Goal: Task Accomplishment & Management: Manage account settings

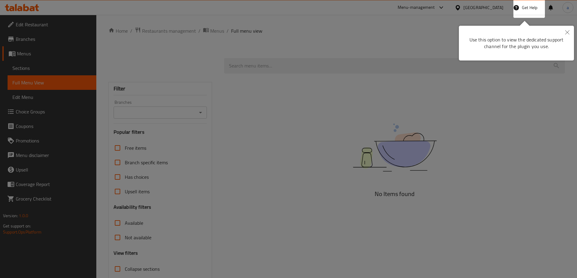
click at [565, 29] on button "Close" at bounding box center [566, 33] width 13 height 14
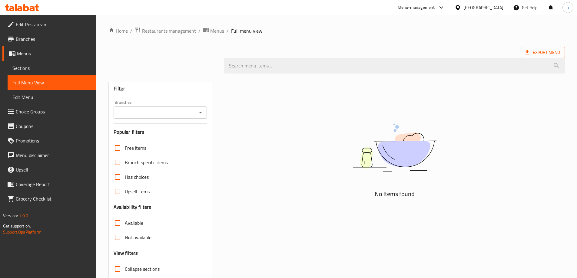
click at [159, 26] on div "Home / Restaurants management / Menus / Full menu view Export Menu Filter Branc…" at bounding box center [336, 166] width 481 height 303
click at [156, 30] on span "Restaurants management" at bounding box center [169, 30] width 54 height 7
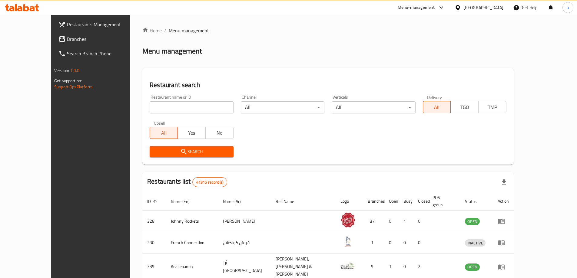
click at [67, 39] on span "Branches" at bounding box center [105, 38] width 76 height 7
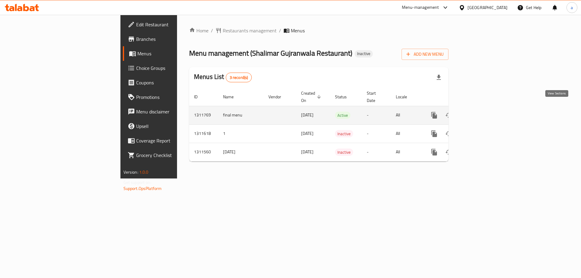
click at [485, 108] on link "enhanced table" at bounding box center [478, 115] width 15 height 15
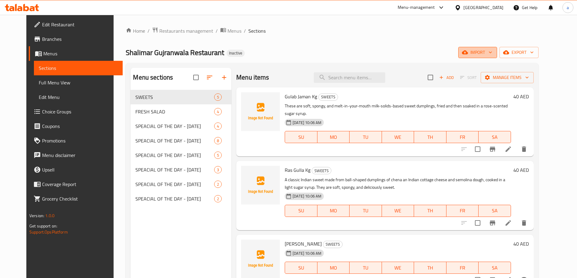
click at [492, 52] on span "import" at bounding box center [477, 53] width 29 height 8
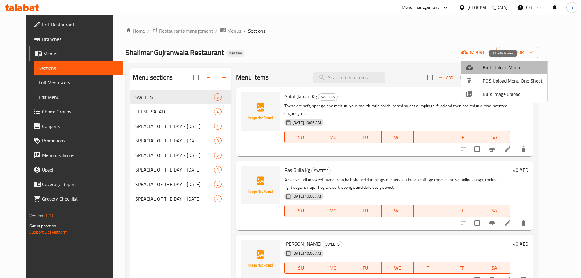
click at [478, 66] on div at bounding box center [474, 67] width 17 height 7
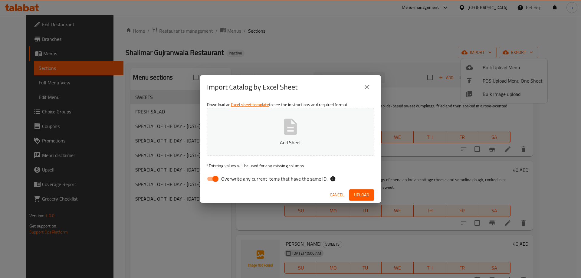
click at [327, 120] on button "Add Sheet" at bounding box center [290, 132] width 167 height 48
click at [233, 179] on span "Overwrite any current items that have the same ID." at bounding box center [274, 178] width 106 height 7
click at [233, 179] on input "Overwrite any current items that have the same ID." at bounding box center [215, 179] width 35 height 12
checkbox input "false"
click at [355, 194] on span "Upload" at bounding box center [361, 195] width 15 height 8
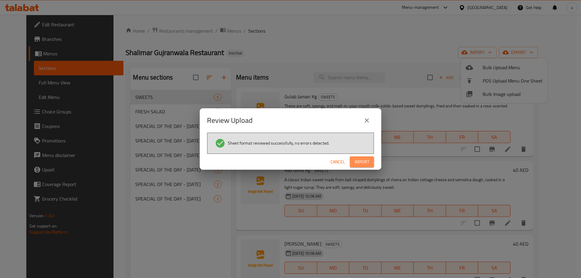
click at [367, 164] on span "Import" at bounding box center [362, 162] width 15 height 8
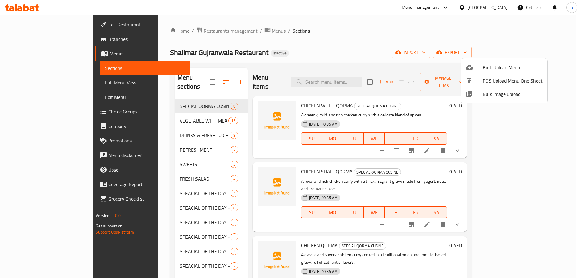
click at [52, 81] on div at bounding box center [290, 139] width 581 height 278
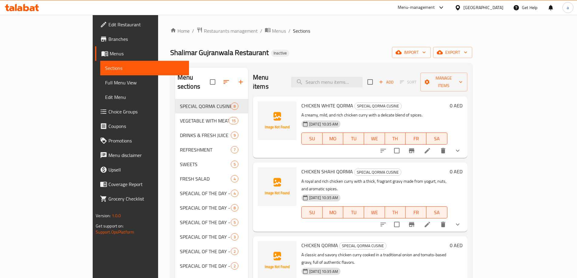
click at [105, 81] on span "Full Menu View" at bounding box center [144, 82] width 79 height 7
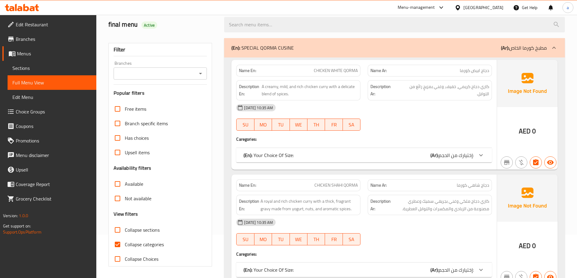
scroll to position [121, 0]
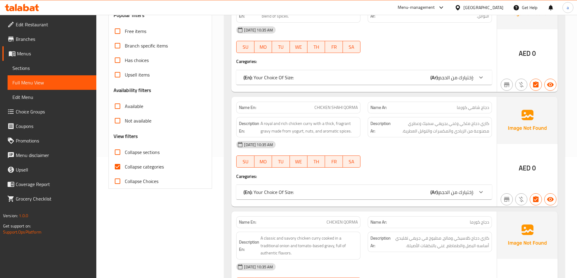
click at [131, 153] on span "Collapse sections" at bounding box center [142, 152] width 35 height 7
click at [125, 153] on input "Collapse sections" at bounding box center [117, 152] width 15 height 15
checkbox input "true"
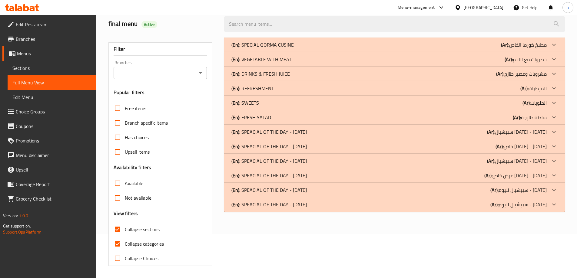
click at [137, 240] on span "Collapse categories" at bounding box center [144, 243] width 39 height 7
click at [125, 237] on input "Collapse categories" at bounding box center [117, 244] width 15 height 15
checkbox input "false"
click at [422, 91] on div "(En): REFRESHMENT (Ar): المرطبات" at bounding box center [388, 88] width 315 height 7
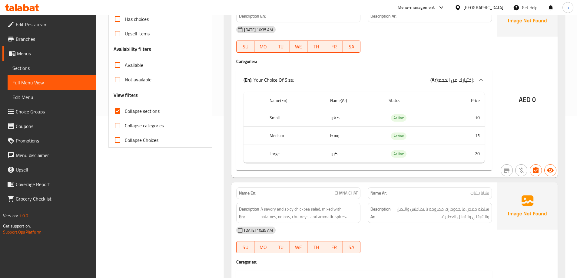
scroll to position [0, 0]
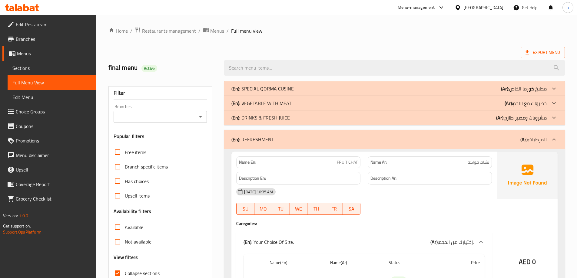
click at [514, 143] on div "(En): REFRESHMENT (Ar): المرطبات" at bounding box center [388, 139] width 315 height 7
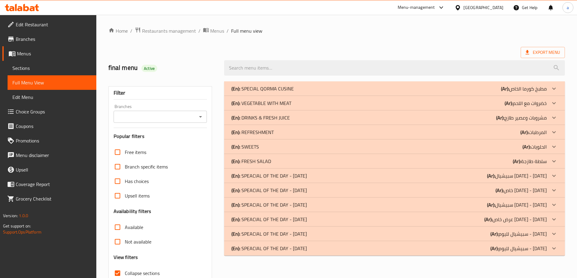
click at [521, 85] on p "(Ar): مطبخ كورما الخاص" at bounding box center [524, 88] width 46 height 7
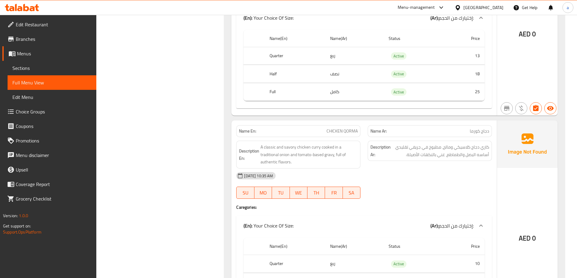
scroll to position [394, 0]
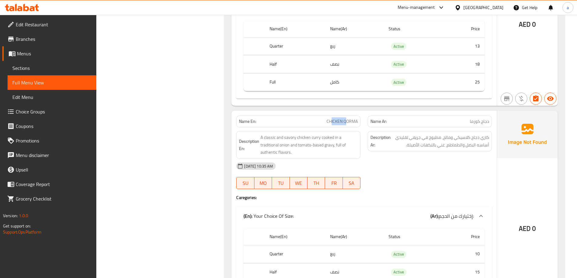
drag, startPoint x: 330, startPoint y: 124, endPoint x: 355, endPoint y: 124, distance: 25.4
click at [346, 124] on span "CHICKEN QORMA" at bounding box center [341, 121] width 31 height 6
drag, startPoint x: 480, startPoint y: 120, endPoint x: 485, endPoint y: 120, distance: 5.1
click at [485, 120] on p "Name Ar: دجاج كورما" at bounding box center [429, 121] width 119 height 6
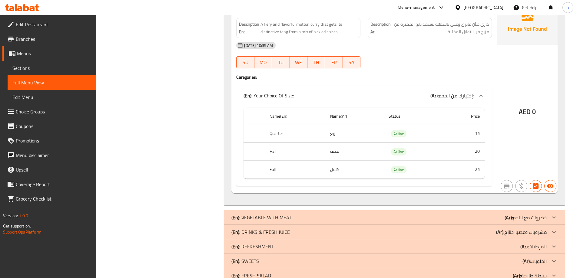
scroll to position [1561, 0]
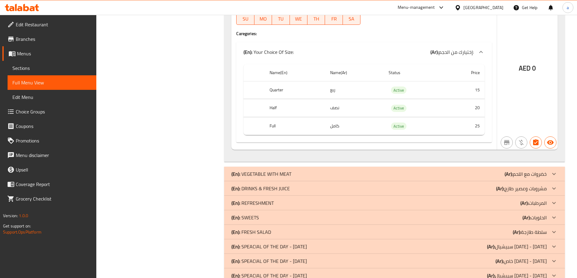
click at [504, 172] on b "(Ar):" at bounding box center [508, 174] width 8 height 9
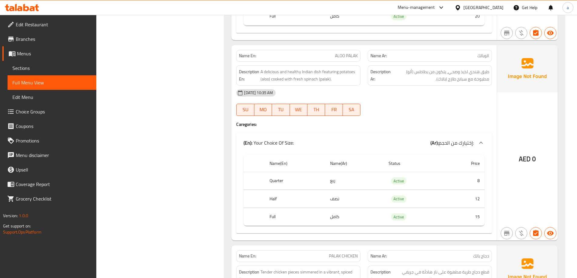
scroll to position [2257, 0]
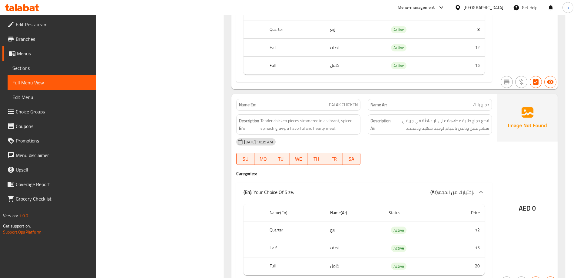
drag, startPoint x: 106, startPoint y: 73, endPoint x: 446, endPoint y: 158, distance: 350.2
click at [446, 158] on div "[DATE] 10:35 AM SU MO TU WE TH FR SA" at bounding box center [364, 152] width 263 height 34
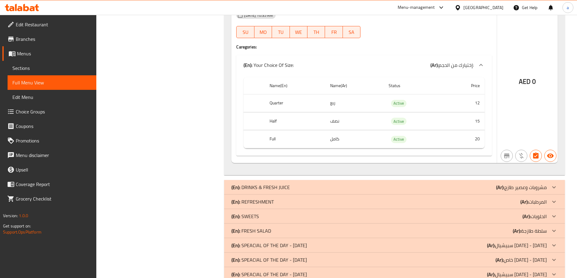
scroll to position [4644, 0]
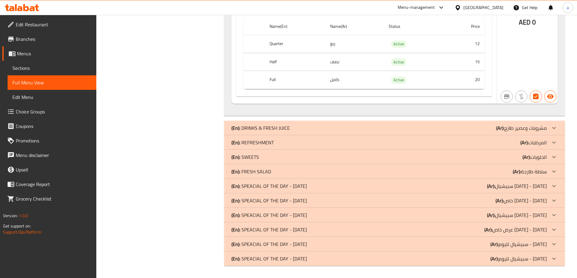
click at [481, 125] on div "(En): DRINKS & FRESH JUICE (Ar): مشروبات وعصير طازج" at bounding box center [388, 127] width 315 height 7
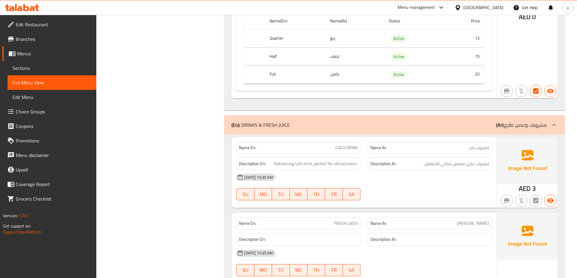
scroll to position [4437, 0]
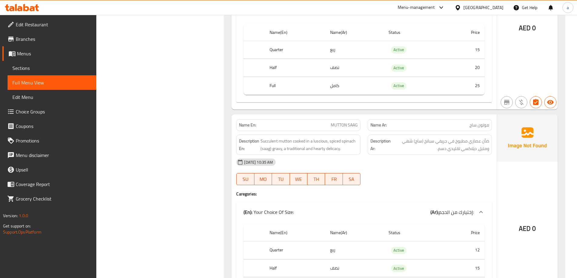
click at [35, 69] on span "Sections" at bounding box center [51, 67] width 79 height 7
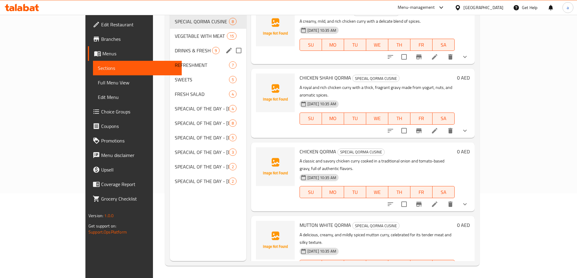
scroll to position [85, 0]
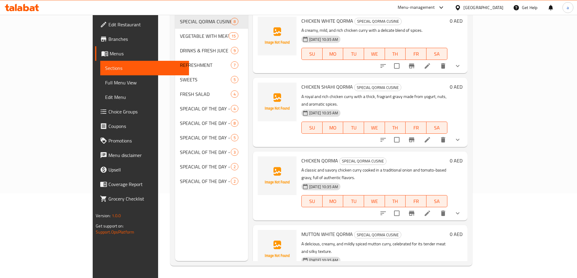
click at [95, 107] on link "Choice Groups" at bounding box center [142, 111] width 94 height 15
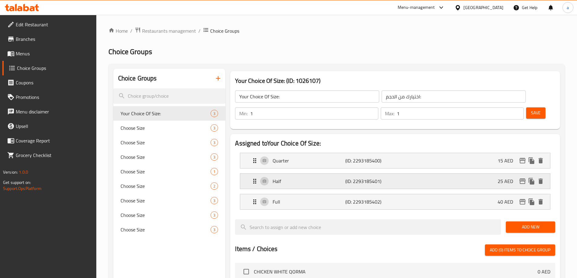
click at [301, 174] on div "Half (ID: 2293185401) 25 AED" at bounding box center [397, 181] width 292 height 15
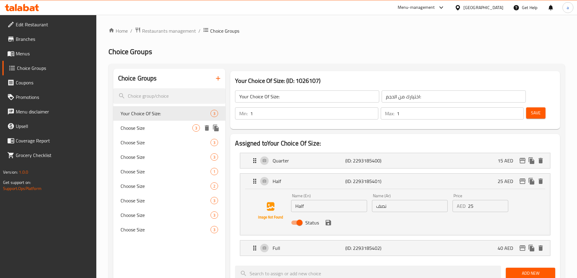
click at [146, 124] on div "Choose Size 3" at bounding box center [169, 128] width 112 height 15
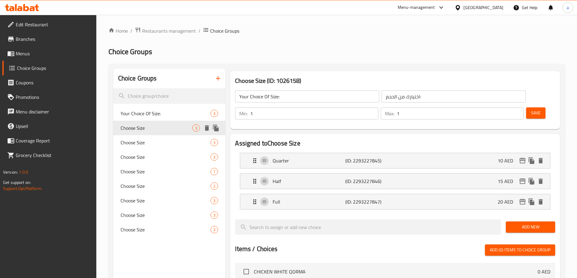
type input "Choose Size"
type input "اختر الحجم"
click at [166, 141] on span "Choose Size" at bounding box center [157, 142] width 72 height 7
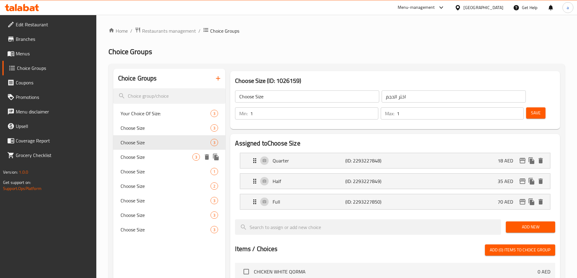
click at [151, 157] on span "Choose Size" at bounding box center [157, 157] width 72 height 7
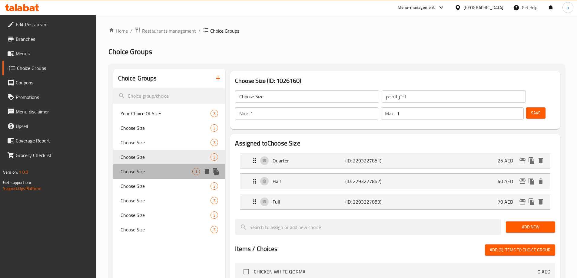
click at [152, 164] on div "Choose Size 1" at bounding box center [169, 171] width 112 height 15
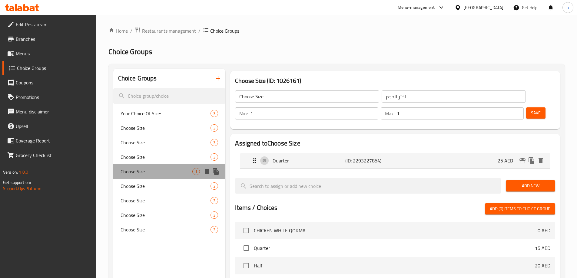
click at [156, 171] on span "Choose Size" at bounding box center [157, 171] width 72 height 7
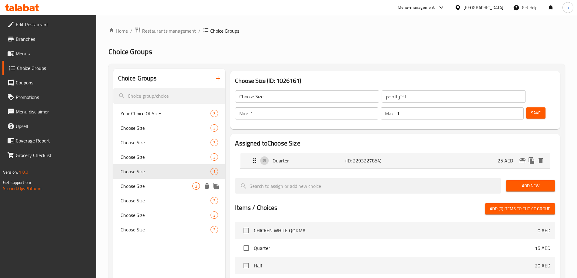
click at [156, 187] on span "Choose Size" at bounding box center [157, 186] width 72 height 7
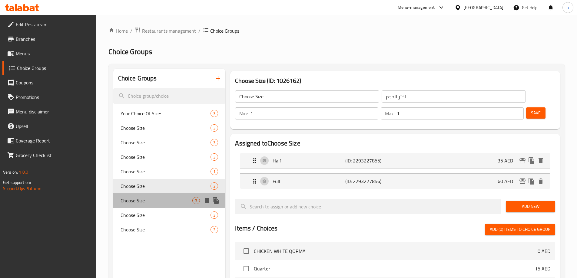
click at [157, 199] on span "Choose Size" at bounding box center [157, 200] width 72 height 7
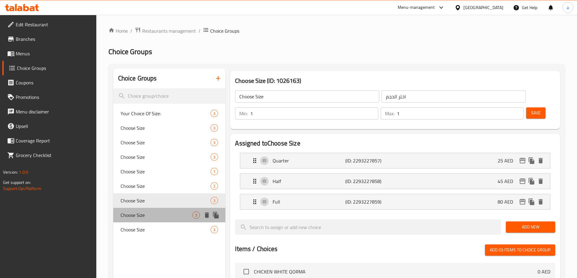
click at [160, 216] on span "Choose Size" at bounding box center [157, 215] width 72 height 7
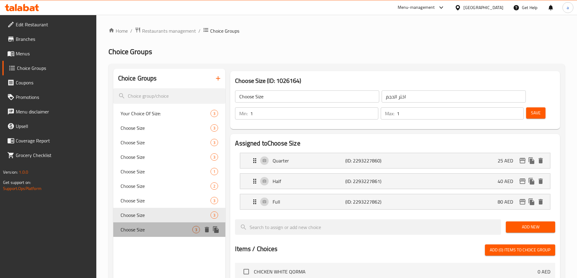
click at [156, 231] on span "Choose Size" at bounding box center [157, 229] width 72 height 7
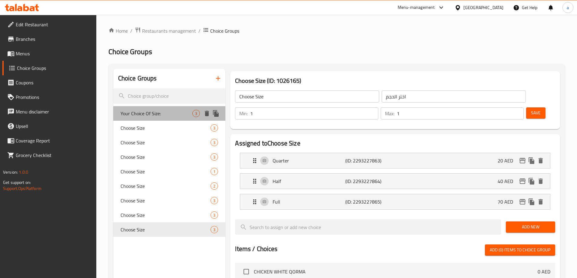
click at [163, 120] on div "Your Choice Of Size: 3" at bounding box center [169, 113] width 112 height 15
type input "Your Choice Of Size:"
type input "اختيارك من الحجم:"
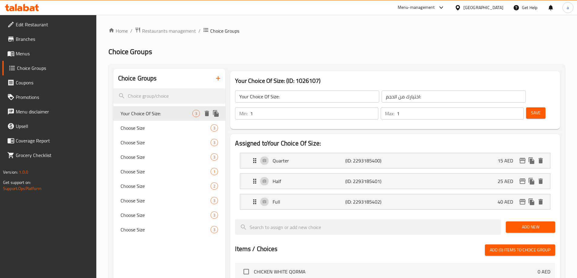
scroll to position [30, 0]
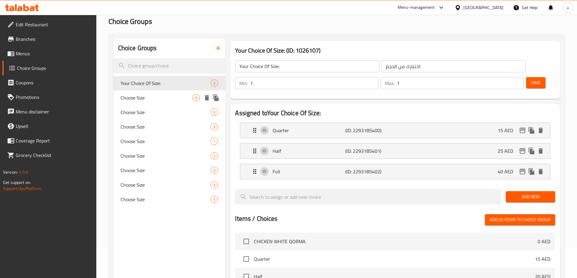
click at [139, 92] on div "Choose Size 3" at bounding box center [169, 98] width 112 height 15
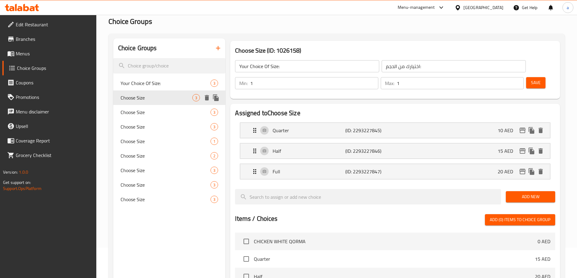
type input "Choose Size"
type input "اختر الحجم"
click at [136, 116] on span "Choose Size" at bounding box center [157, 112] width 72 height 7
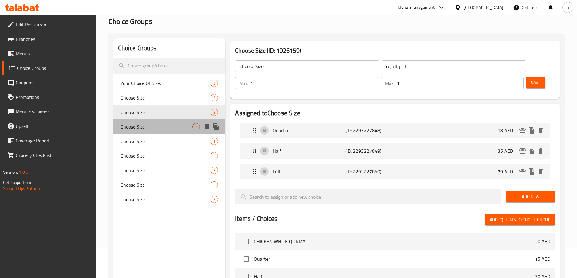
click at [140, 129] on span "Choose Size" at bounding box center [157, 126] width 72 height 7
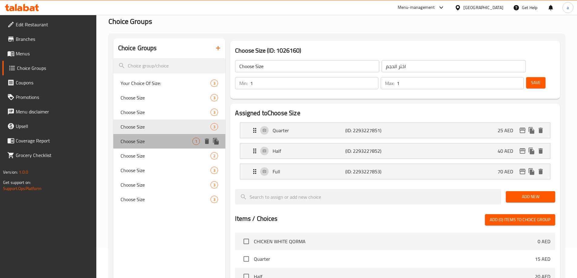
click at [141, 140] on span "Choose Size" at bounding box center [157, 141] width 72 height 7
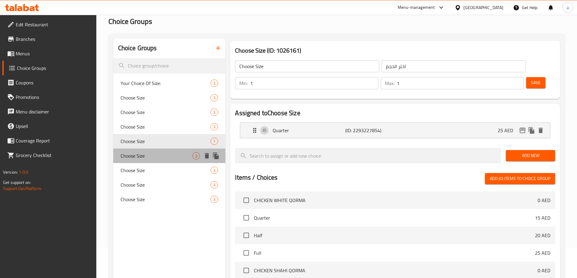
click at [145, 153] on span "Choose Size" at bounding box center [157, 155] width 72 height 7
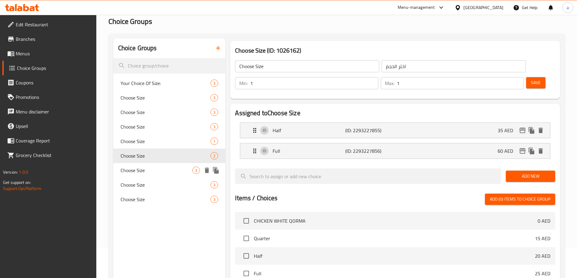
click at [145, 164] on div "Choose Size 3" at bounding box center [169, 170] width 112 height 15
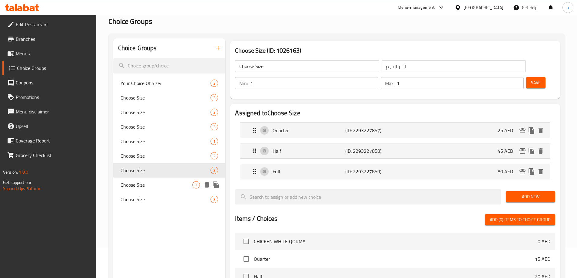
click at [145, 178] on div "Choose Size 3" at bounding box center [169, 185] width 112 height 15
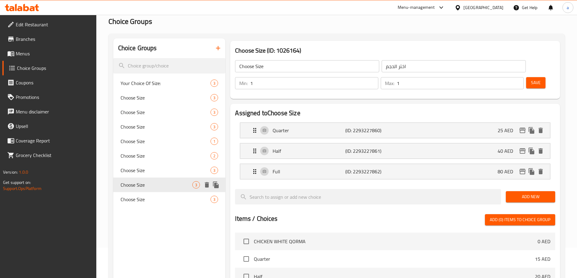
click at [145, 192] on div "Choose Size 3" at bounding box center [169, 199] width 112 height 15
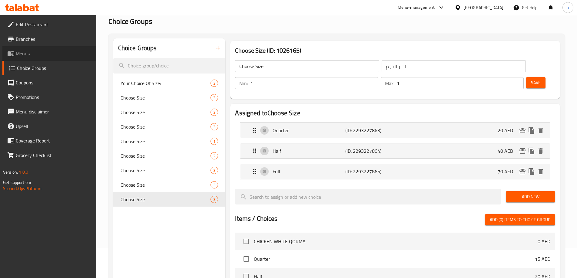
click at [26, 56] on span "Menus" at bounding box center [54, 53] width 76 height 7
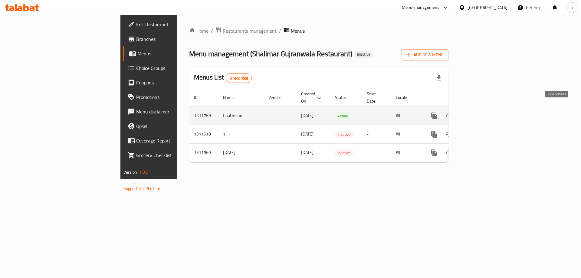
click at [482, 112] on icon "enhanced table" at bounding box center [477, 115] width 7 height 7
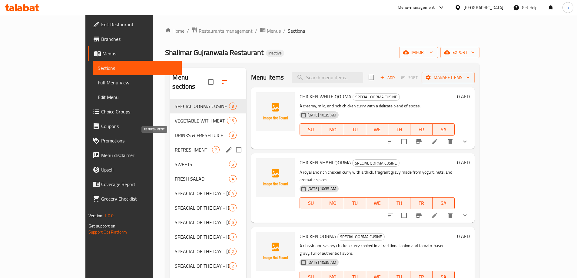
click at [175, 146] on span "REFRESHMENT" at bounding box center [193, 149] width 37 height 7
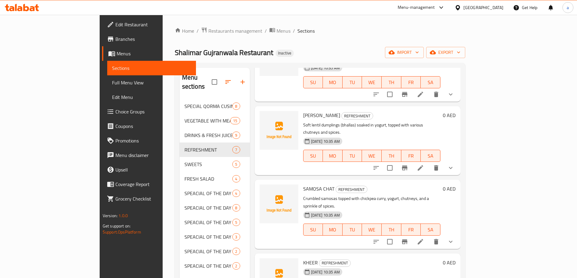
scroll to position [182, 0]
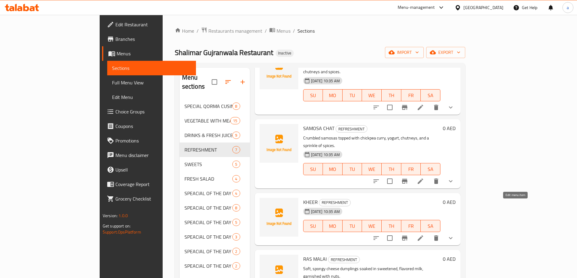
click at [424, 235] on icon at bounding box center [420, 238] width 7 height 7
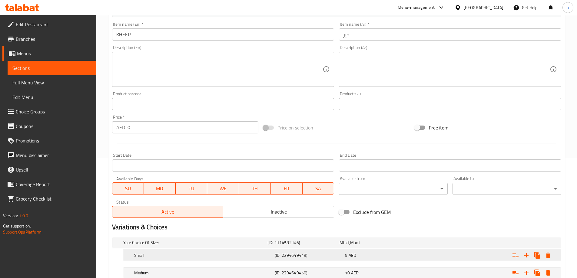
scroll to position [181, 0]
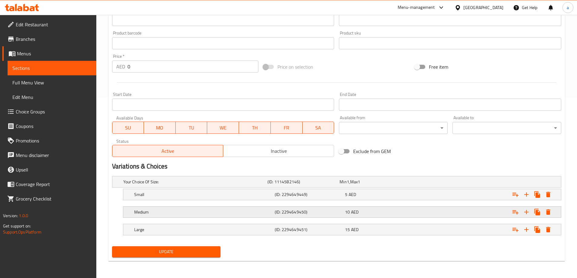
click at [283, 206] on div "Medium (ID: 2294649450) 10 AED" at bounding box center [344, 212] width 422 height 13
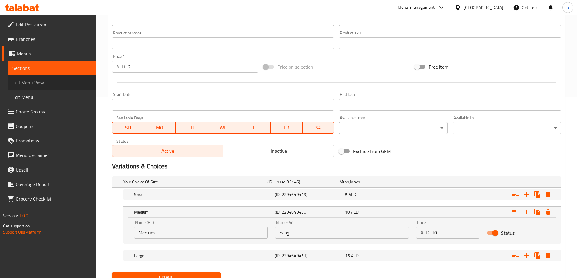
click at [39, 84] on span "Full Menu View" at bounding box center [51, 82] width 79 height 7
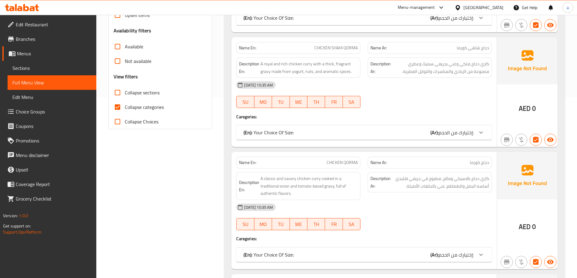
click at [139, 106] on span "Collapse categories" at bounding box center [144, 107] width 39 height 7
click at [125, 106] on input "Collapse categories" at bounding box center [117, 107] width 15 height 15
checkbox input "false"
click at [135, 93] on span "Collapse sections" at bounding box center [142, 92] width 35 height 7
click at [125, 93] on input "Collapse sections" at bounding box center [117, 92] width 15 height 15
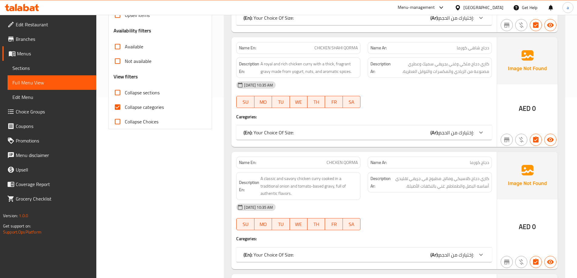
checkbox input "true"
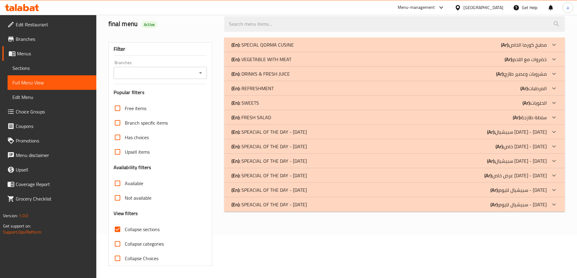
scroll to position [44, 0]
click at [500, 87] on div "(En): REFRESHMENT (Ar): المرطبات" at bounding box center [388, 88] width 315 height 7
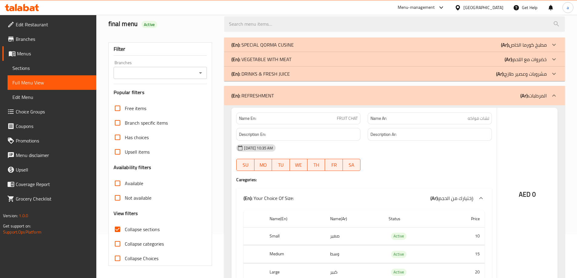
click at [500, 73] on b "(Ar):" at bounding box center [500, 73] width 8 height 9
click at [503, 62] on div "(En): VEGETABLE WITH MEAT (Ar): خضروات مع اللحم" at bounding box center [388, 59] width 315 height 7
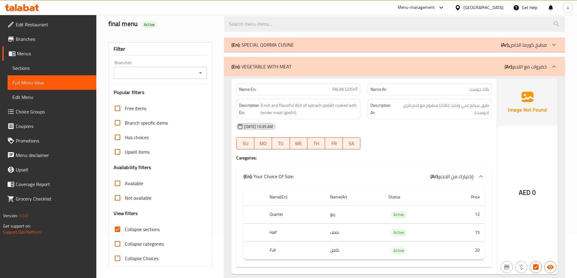
click at [497, 47] on div "(En): SPECIAL QORMA CUSINE (Ar): مطبخ كورما الخاص" at bounding box center [388, 44] width 315 height 7
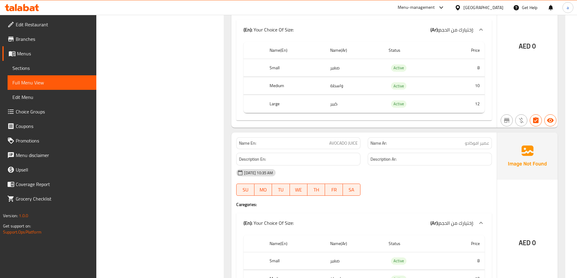
scroll to position [5397, 0]
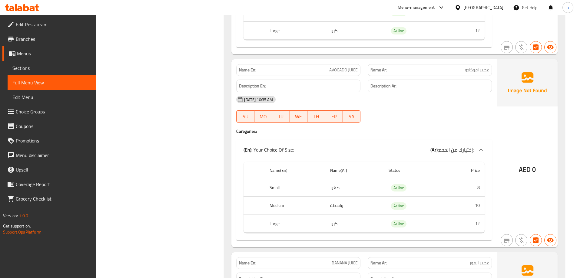
click at [30, 64] on link "Sections" at bounding box center [52, 68] width 89 height 15
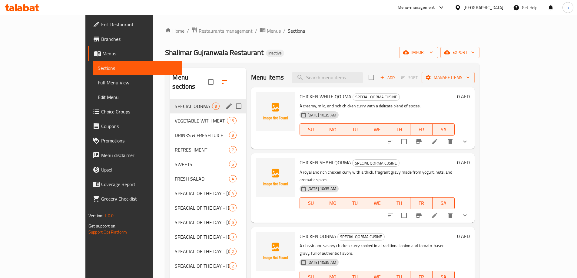
click at [232, 100] on input "Menu sections" at bounding box center [238, 106] width 13 height 13
checkbox input "true"
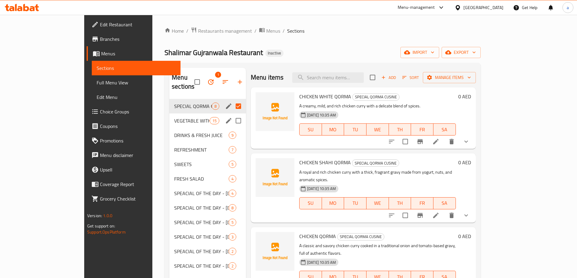
click at [232, 114] on input "Menu sections" at bounding box center [238, 120] width 13 height 13
checkbox input "true"
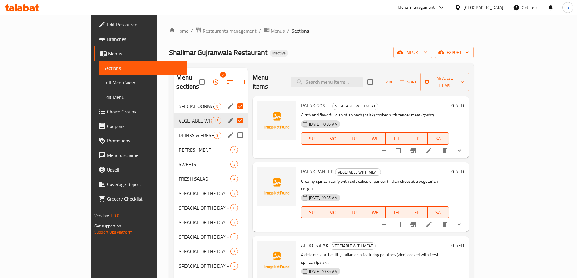
click at [234, 129] on input "Menu sections" at bounding box center [240, 135] width 13 height 13
checkbox input "true"
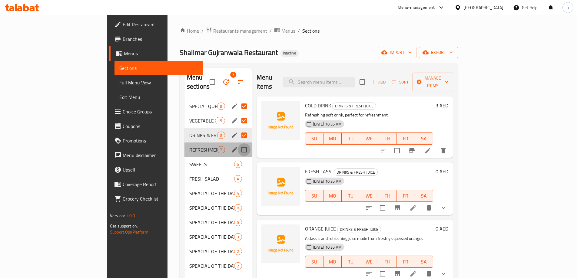
click at [238, 144] on input "Menu sections" at bounding box center [244, 150] width 13 height 13
checkbox input "true"
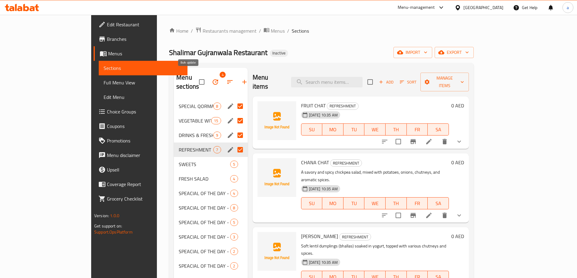
click at [213, 79] on icon "button" at bounding box center [215, 81] width 5 height 5
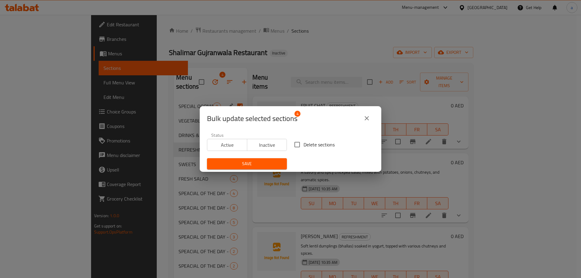
click at [302, 139] on label "Delete sections" at bounding box center [313, 144] width 44 height 13
click at [302, 139] on input "Delete sections" at bounding box center [297, 144] width 13 height 13
checkbox input "true"
click at [274, 161] on span "Save" at bounding box center [247, 164] width 70 height 8
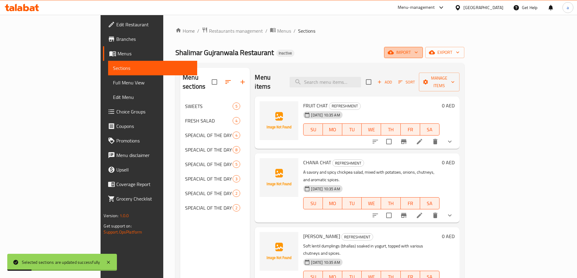
click at [423, 51] on button "import" at bounding box center [403, 52] width 39 height 11
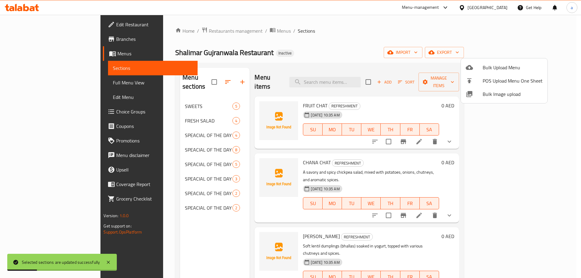
click at [473, 65] on div at bounding box center [474, 67] width 17 height 7
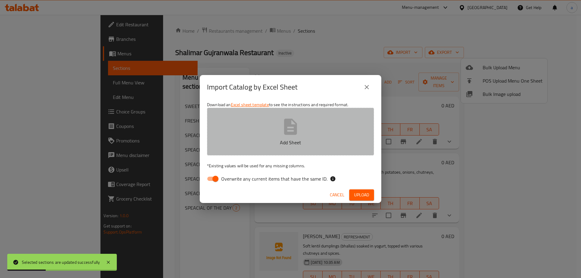
click at [331, 118] on button "Add Sheet" at bounding box center [290, 132] width 167 height 48
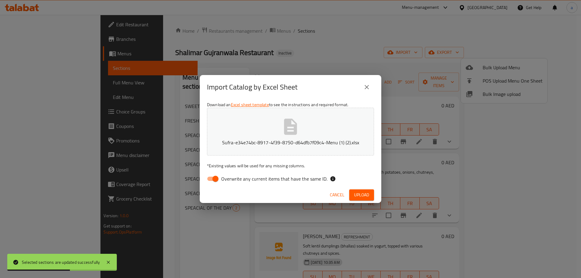
click at [249, 182] on span "Overwrite any current items that have the same ID." at bounding box center [274, 178] width 106 height 7
click at [233, 182] on input "Overwrite any current items that have the same ID." at bounding box center [215, 179] width 35 height 12
checkbox input "false"
click at [371, 195] on button "Upload" at bounding box center [361, 195] width 25 height 11
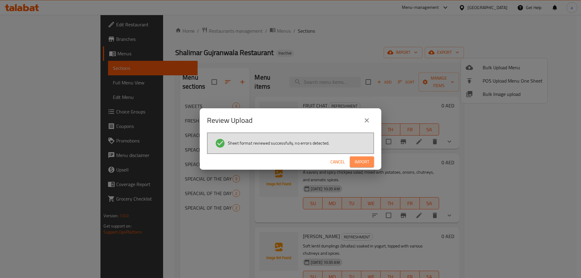
click at [366, 157] on button "Import" at bounding box center [362, 162] width 24 height 11
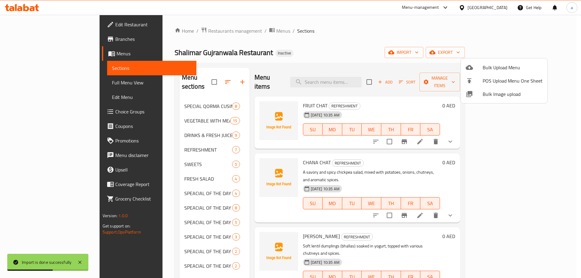
click at [68, 89] on div at bounding box center [290, 139] width 581 height 278
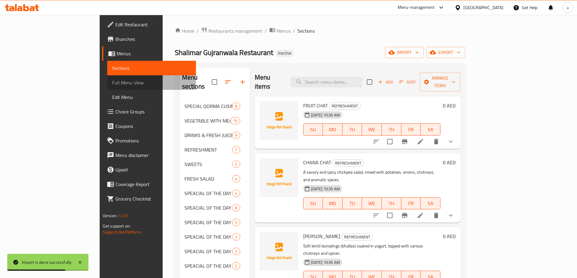
click at [107, 89] on link "Full Menu View" at bounding box center [151, 82] width 89 height 15
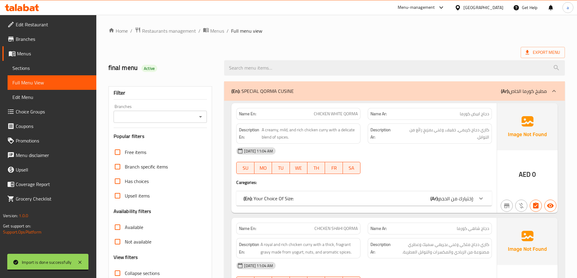
scroll to position [91, 0]
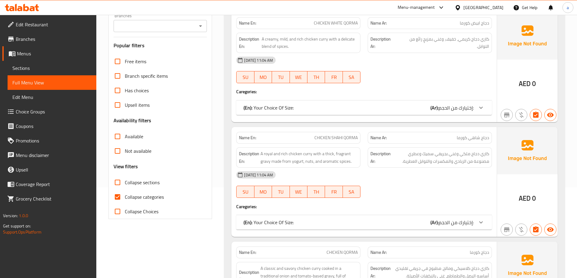
click at [147, 180] on span "Collapse sections" at bounding box center [142, 182] width 35 height 7
click at [125, 180] on input "Collapse sections" at bounding box center [117, 182] width 15 height 15
checkbox input "true"
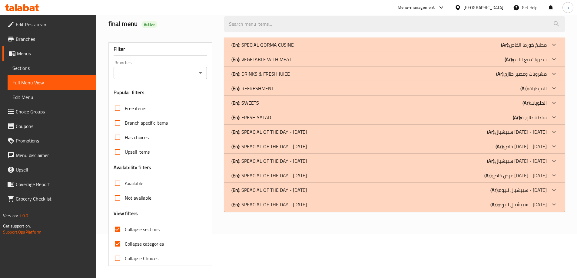
click at [145, 240] on span "Collapse categories" at bounding box center [144, 243] width 39 height 7
click at [125, 237] on input "Collapse categories" at bounding box center [117, 244] width 15 height 15
checkbox input "false"
click at [355, 84] on div "(En): REFRESHMENT (Ar): المرطبات" at bounding box center [394, 88] width 341 height 15
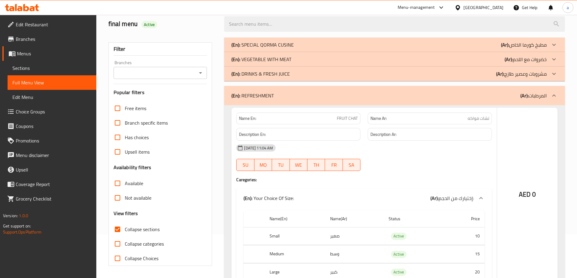
click at [339, 71] on div "(En): DRINKS & FRESH JUICE (Ar): مشروبات وعصير طازج" at bounding box center [388, 73] width 315 height 7
click at [327, 61] on div "(En): VEGETABLE WITH MEAT (Ar): خضروات مع اللحم" at bounding box center [388, 59] width 315 height 7
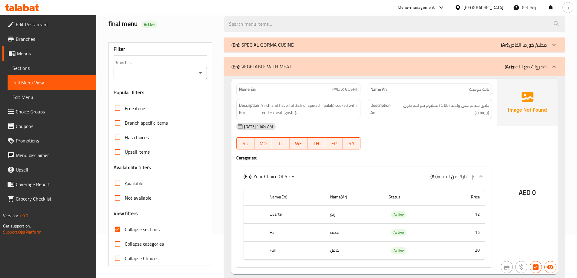
click at [308, 40] on div "(En): SPECIAL QORMA CUSINE (Ar): مطبخ كورما الخاص" at bounding box center [394, 45] width 341 height 15
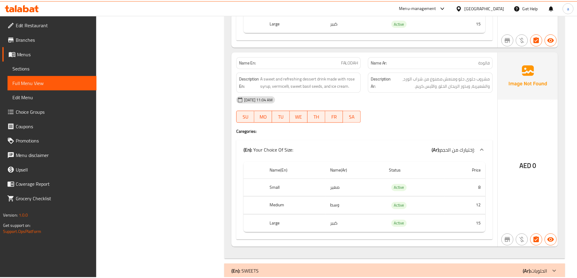
scroll to position [7723, 0]
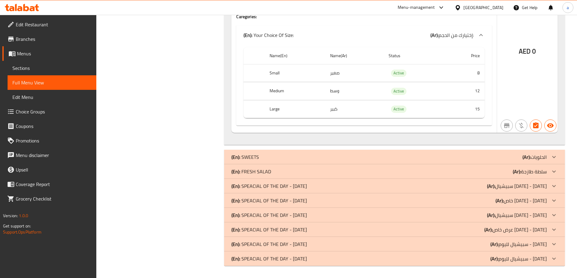
click at [469, 10] on div "[GEOGRAPHIC_DATA]" at bounding box center [483, 7] width 40 height 7
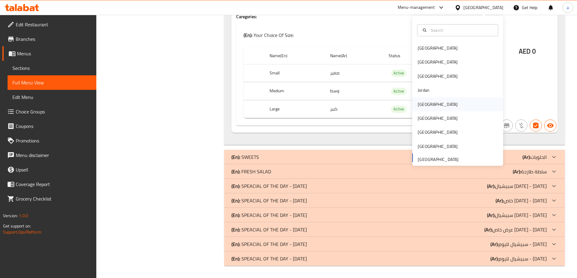
click at [435, 109] on div "[GEOGRAPHIC_DATA]" at bounding box center [457, 104] width 91 height 14
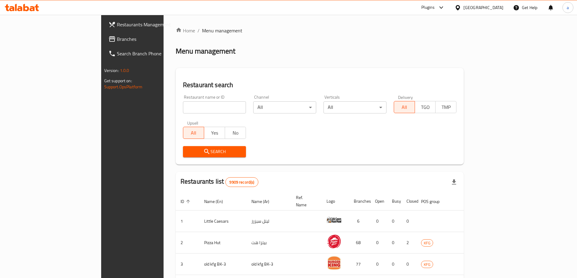
click at [117, 43] on span "Branches" at bounding box center [155, 38] width 76 height 7
